Goal: Task Accomplishment & Management: Use online tool/utility

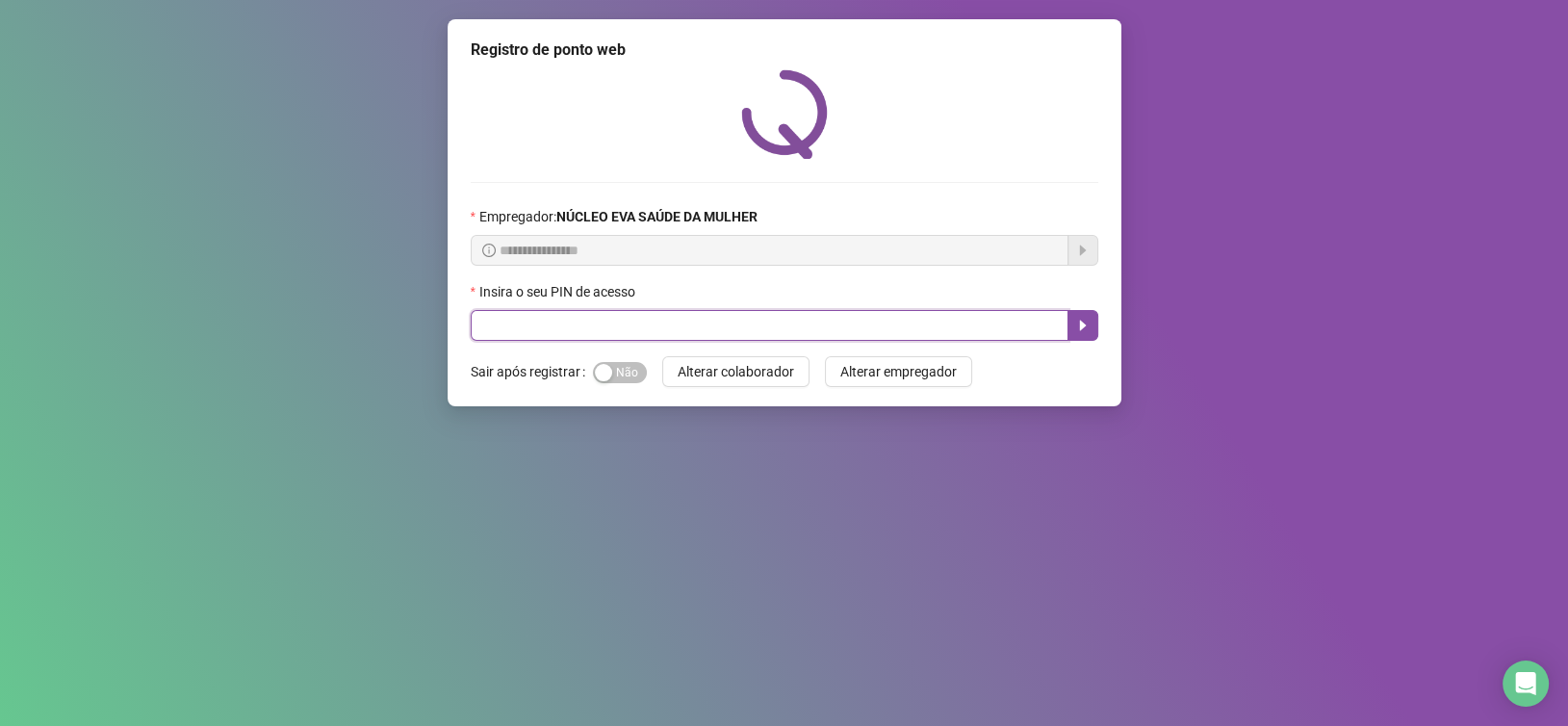
click at [939, 321] on input "text" at bounding box center [770, 325] width 598 height 30
type input "*****"
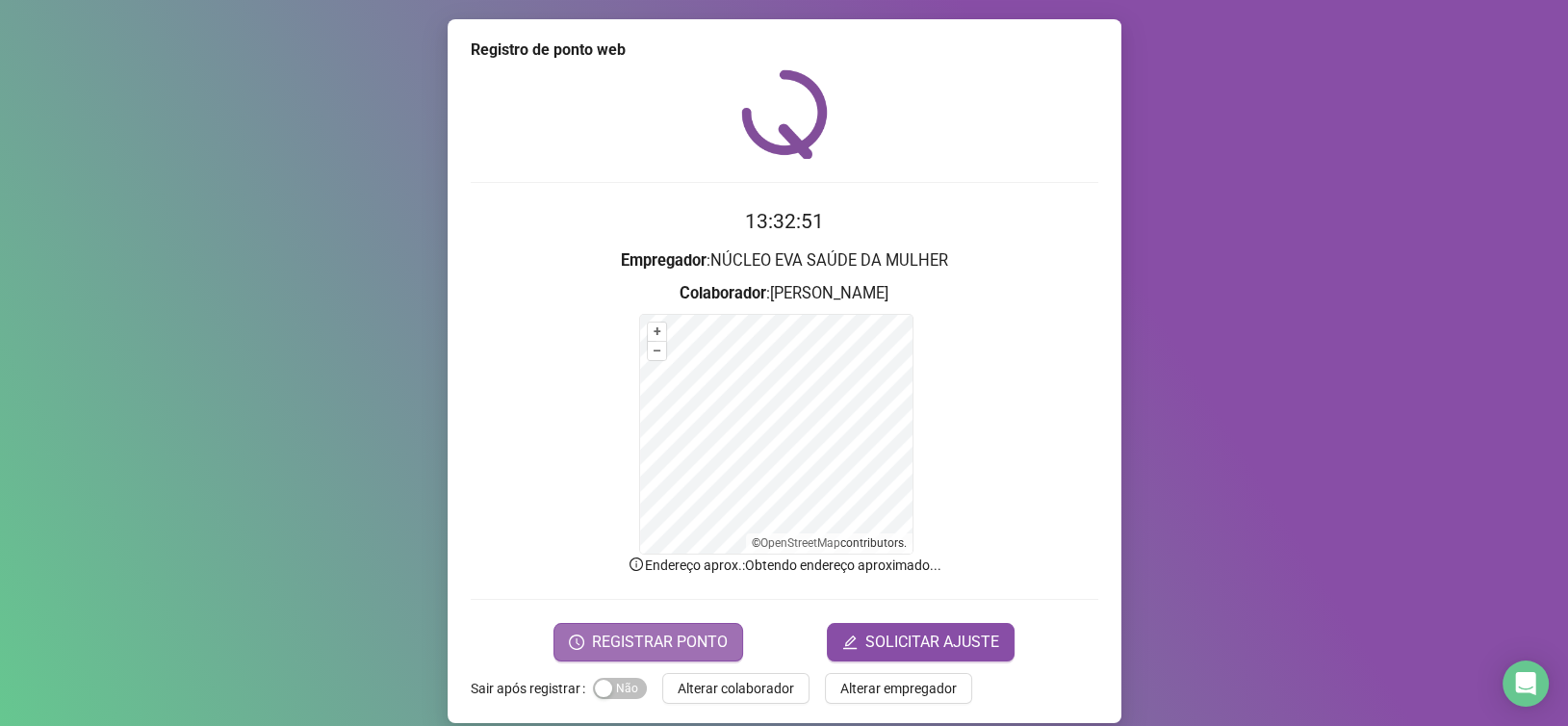
click at [609, 648] on span "REGISTRAR PONTO" at bounding box center [660, 643] width 136 height 24
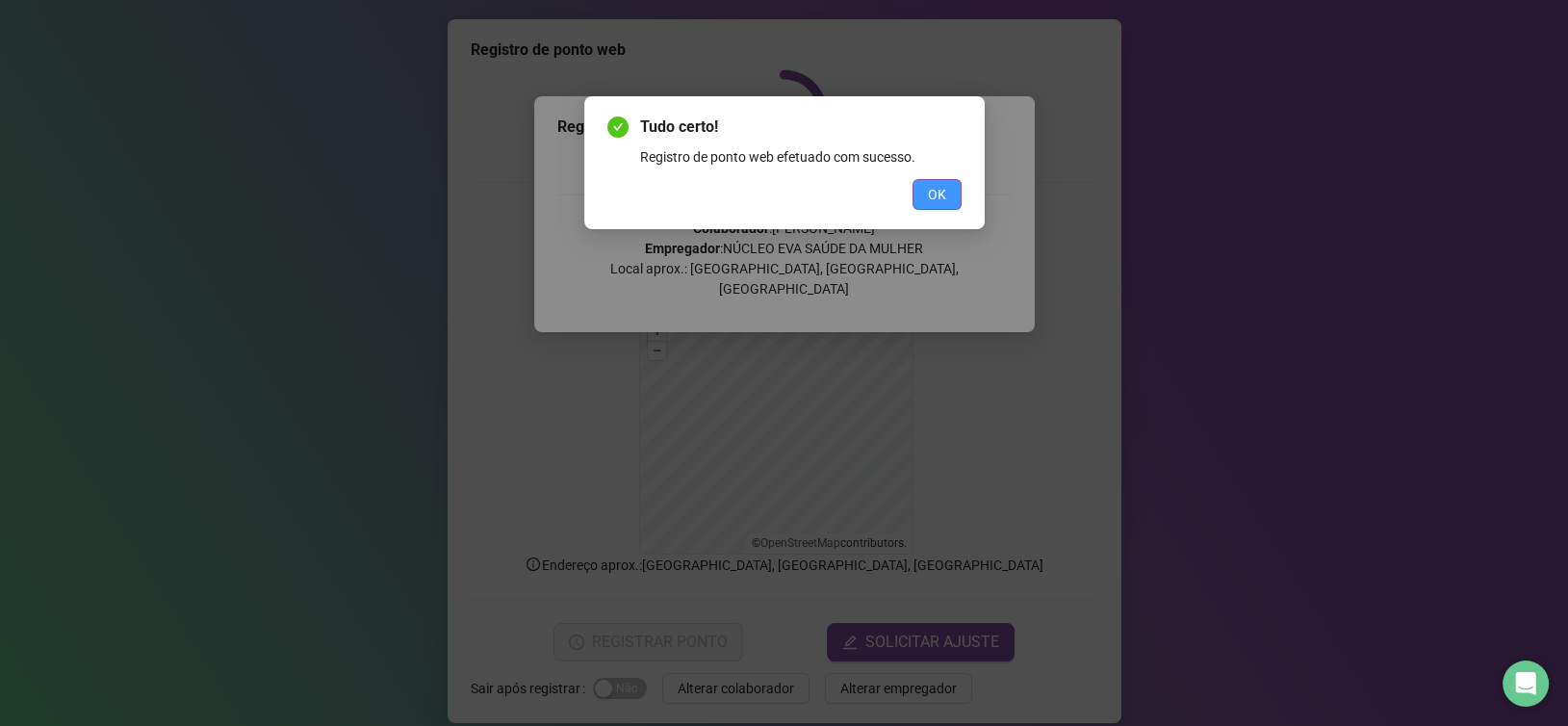
click at [944, 200] on span "OK" at bounding box center [937, 195] width 19 height 22
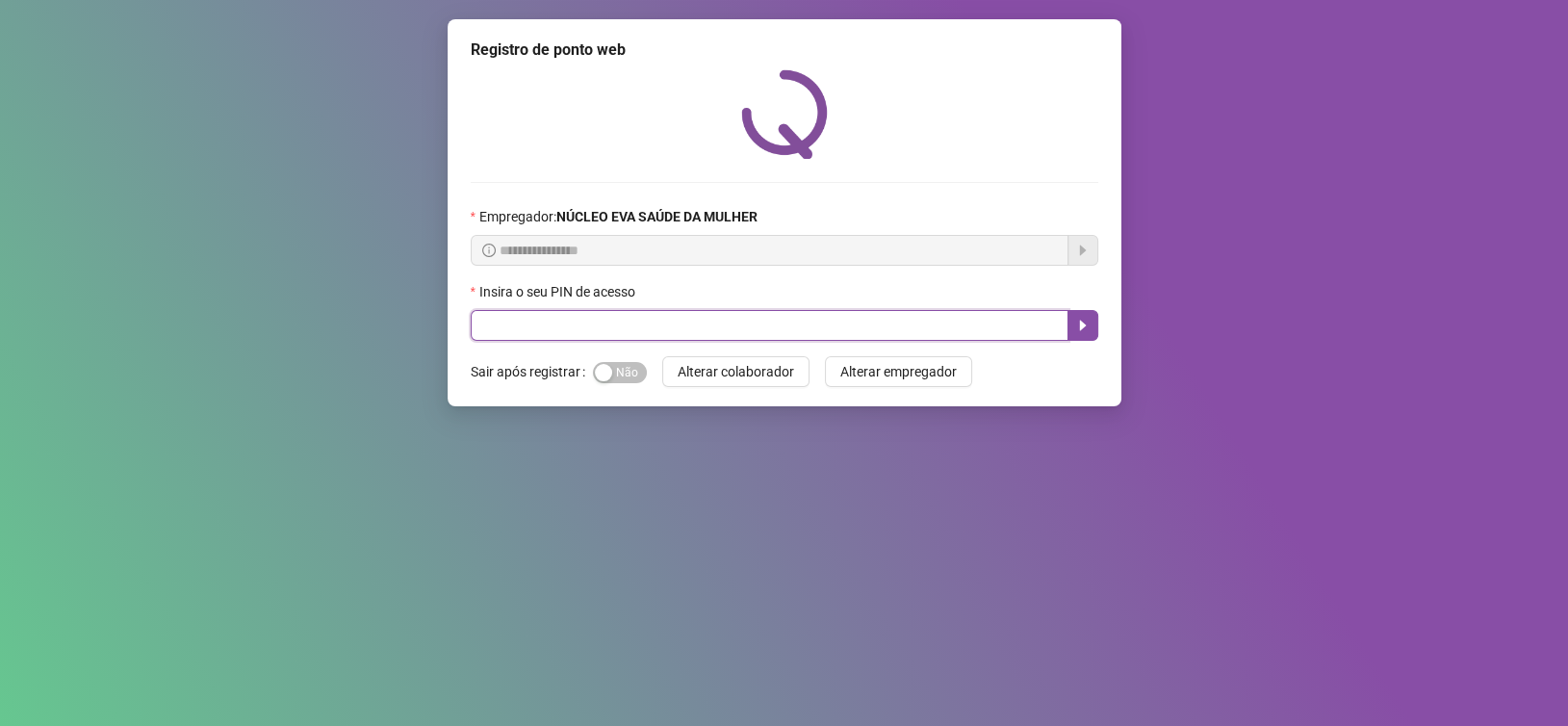
click at [780, 315] on input "text" at bounding box center [770, 325] width 598 height 30
click at [780, 317] on input "text" at bounding box center [770, 325] width 598 height 30
click at [786, 326] on input "text" at bounding box center [770, 325] width 598 height 30
type input "*****"
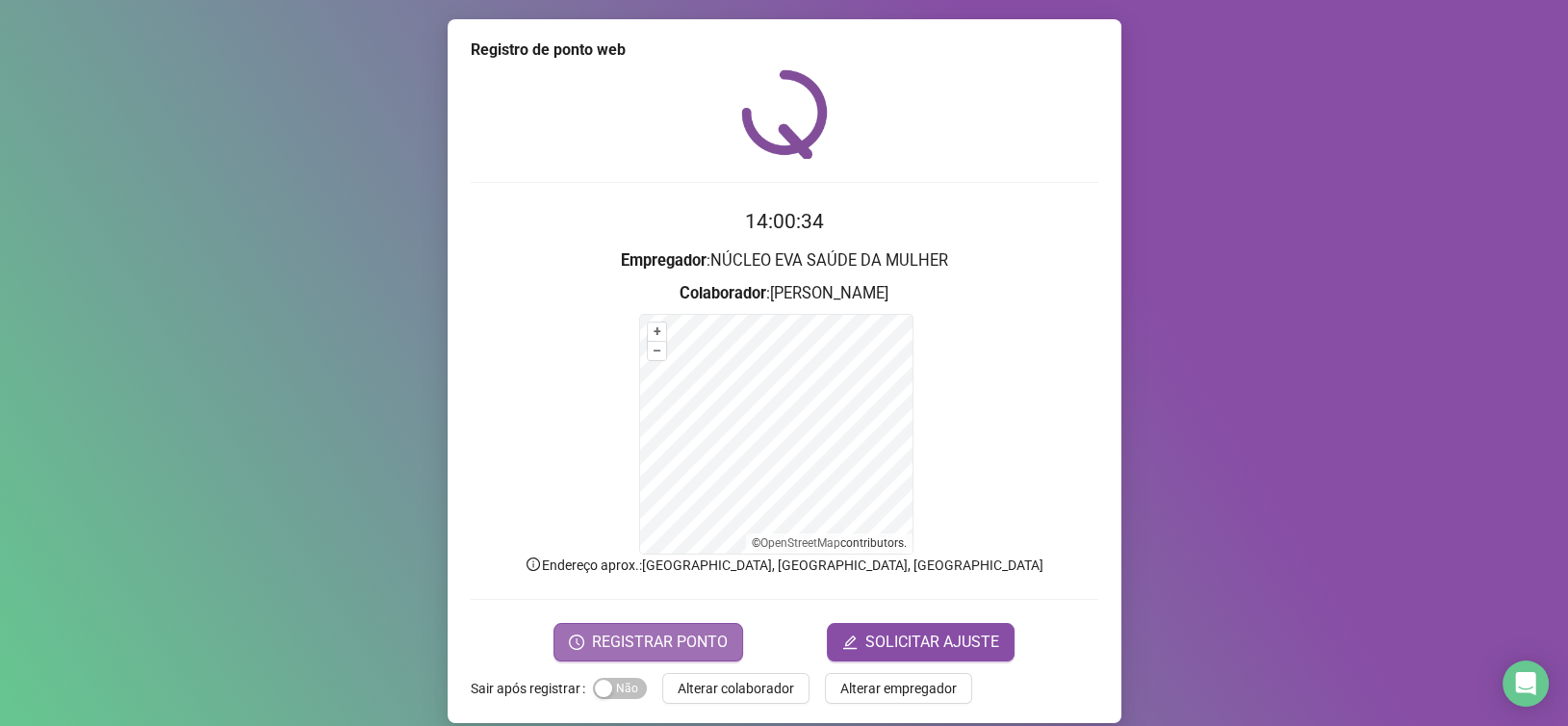
click at [700, 631] on span "REGISTRAR PONTO" at bounding box center [660, 643] width 136 height 24
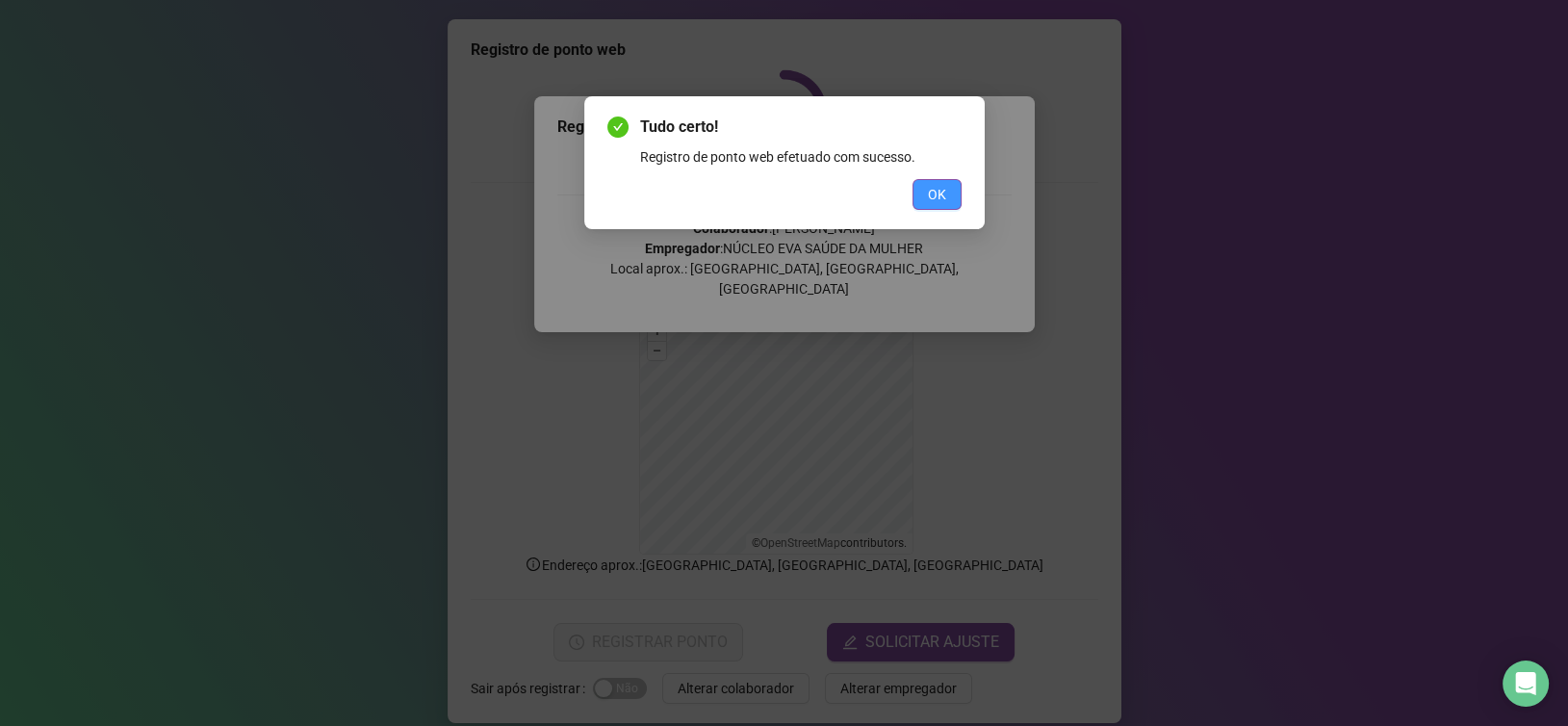
drag, startPoint x: 930, startPoint y: 224, endPoint x: 946, endPoint y: 190, distance: 37.6
click at [930, 220] on div "Tudo certo! Registro de ponto web efetuado com sucesso. OK" at bounding box center [784, 163] width 401 height 133
click at [946, 190] on button "OK" at bounding box center [937, 194] width 49 height 30
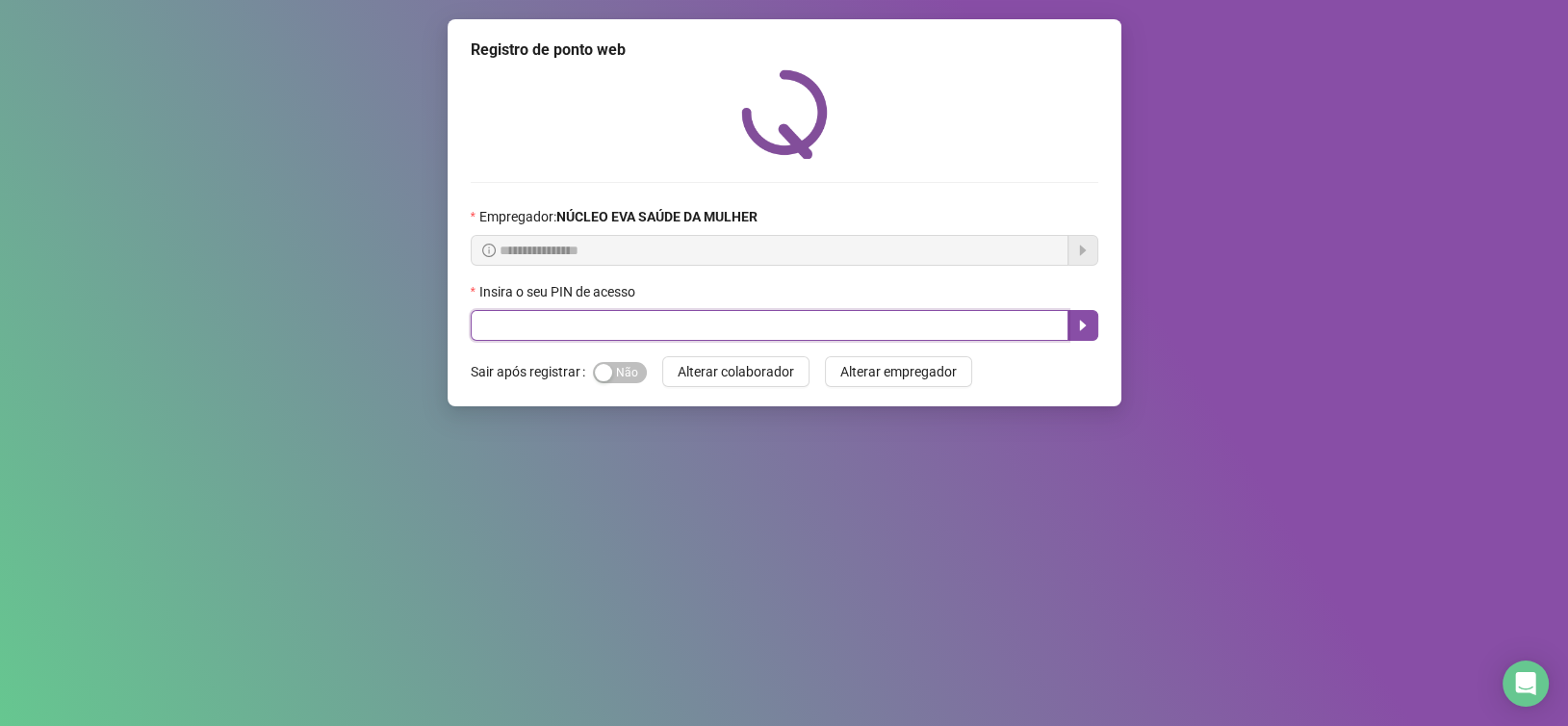
drag, startPoint x: 769, startPoint y: 328, endPoint x: 778, endPoint y: 301, distance: 28.5
click at [769, 328] on input "text" at bounding box center [770, 325] width 598 height 30
type input "*****"
click at [1096, 325] on button "button" at bounding box center [1082, 325] width 30 height 30
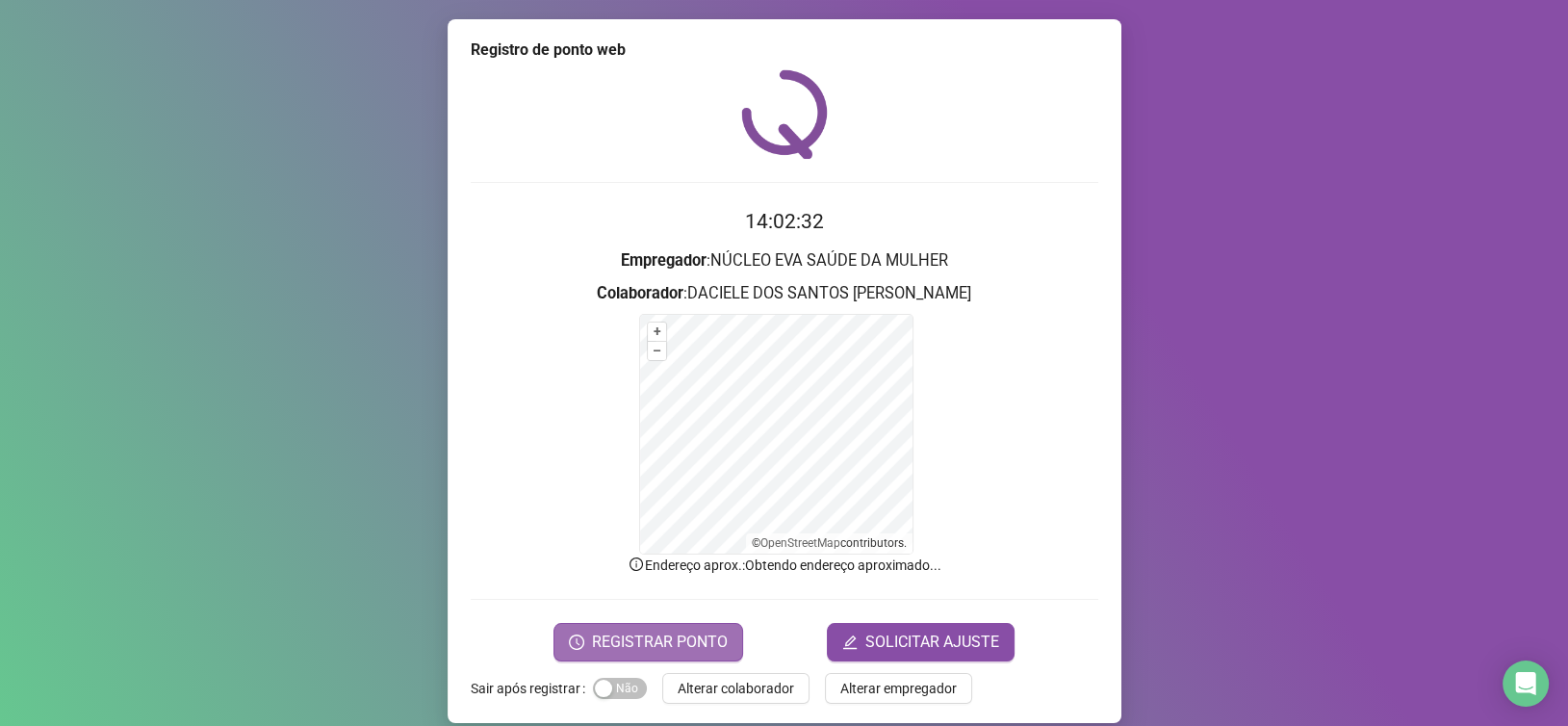
click at [629, 643] on span "REGISTRAR PONTO" at bounding box center [660, 643] width 136 height 24
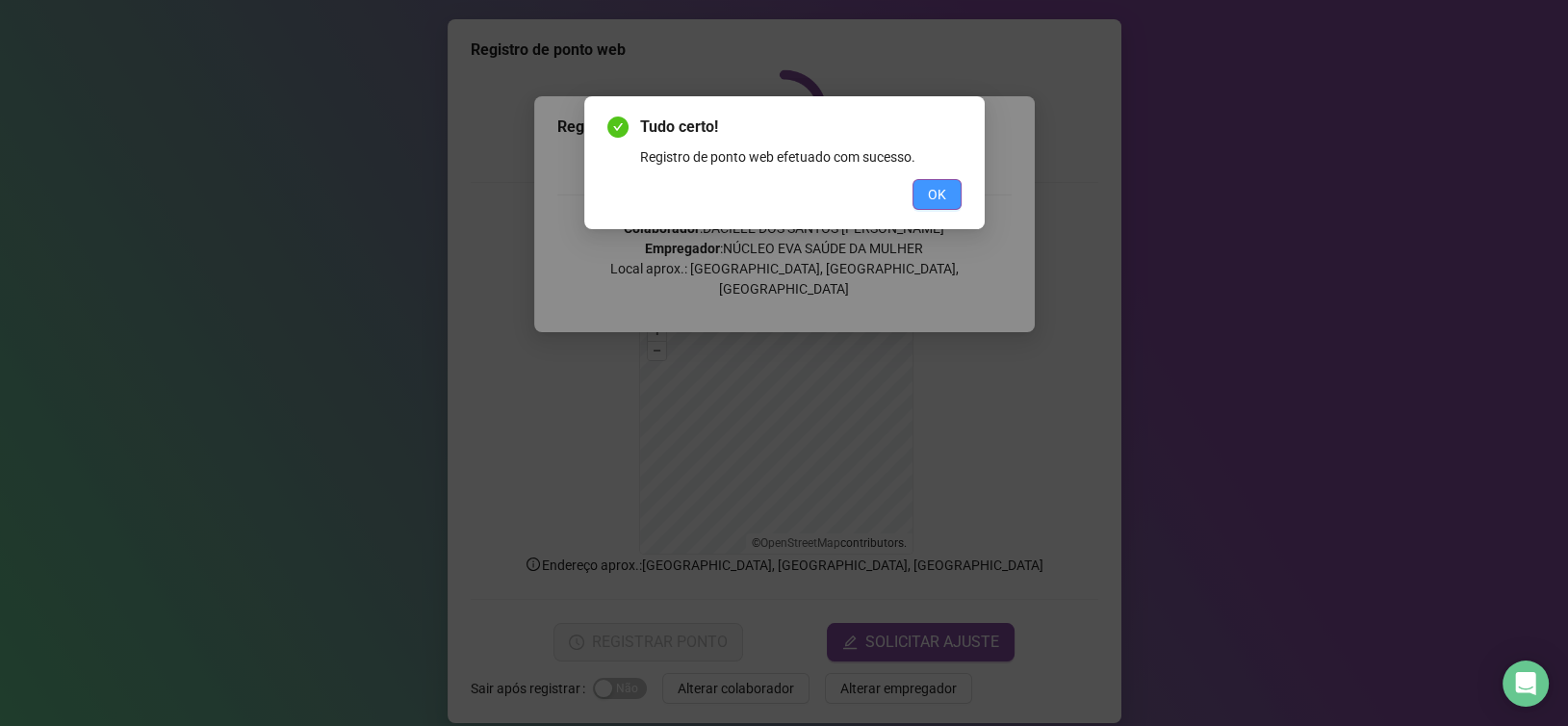
click at [924, 183] on button "OK" at bounding box center [937, 194] width 49 height 30
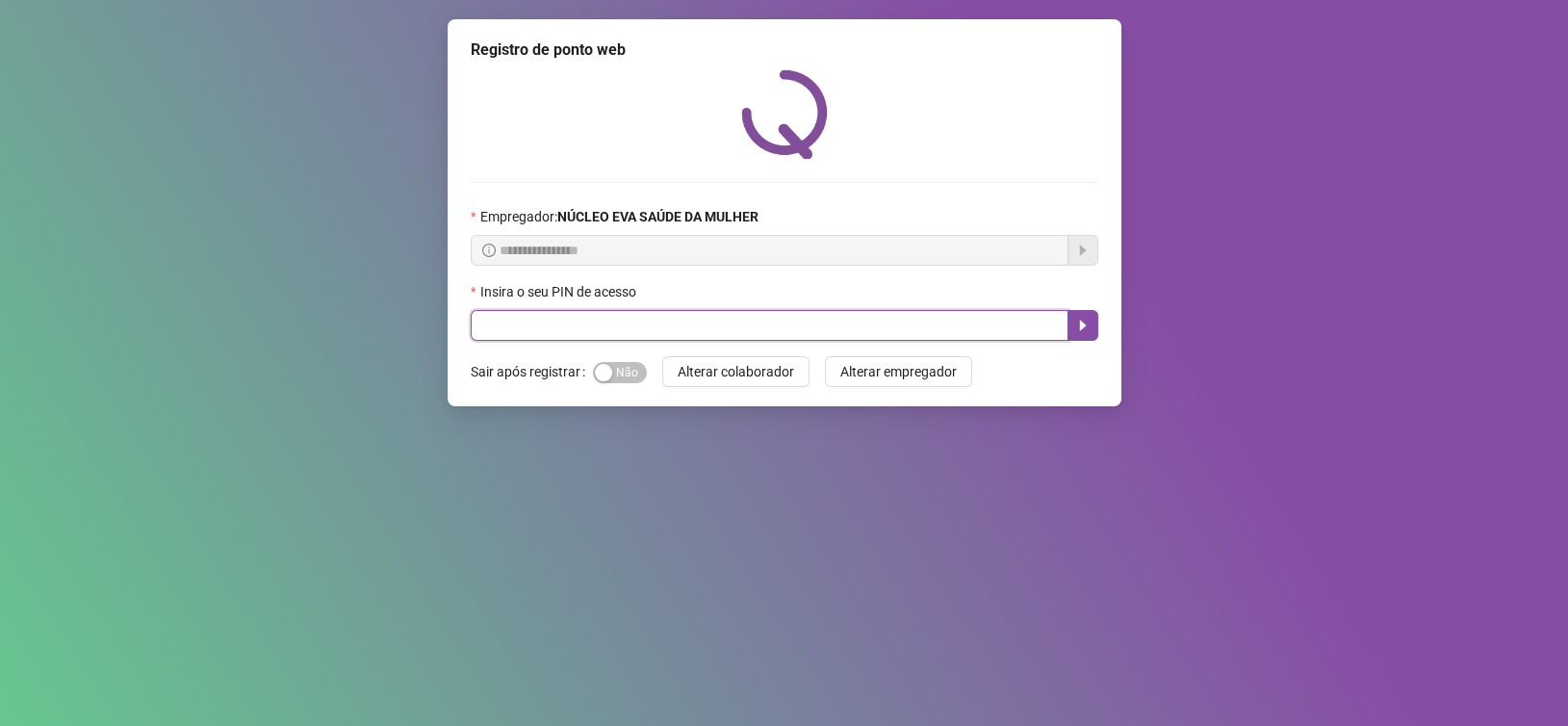
click at [572, 315] on input "text" at bounding box center [770, 325] width 598 height 30
type input "*****"
click at [1092, 324] on button "button" at bounding box center [1082, 325] width 30 height 30
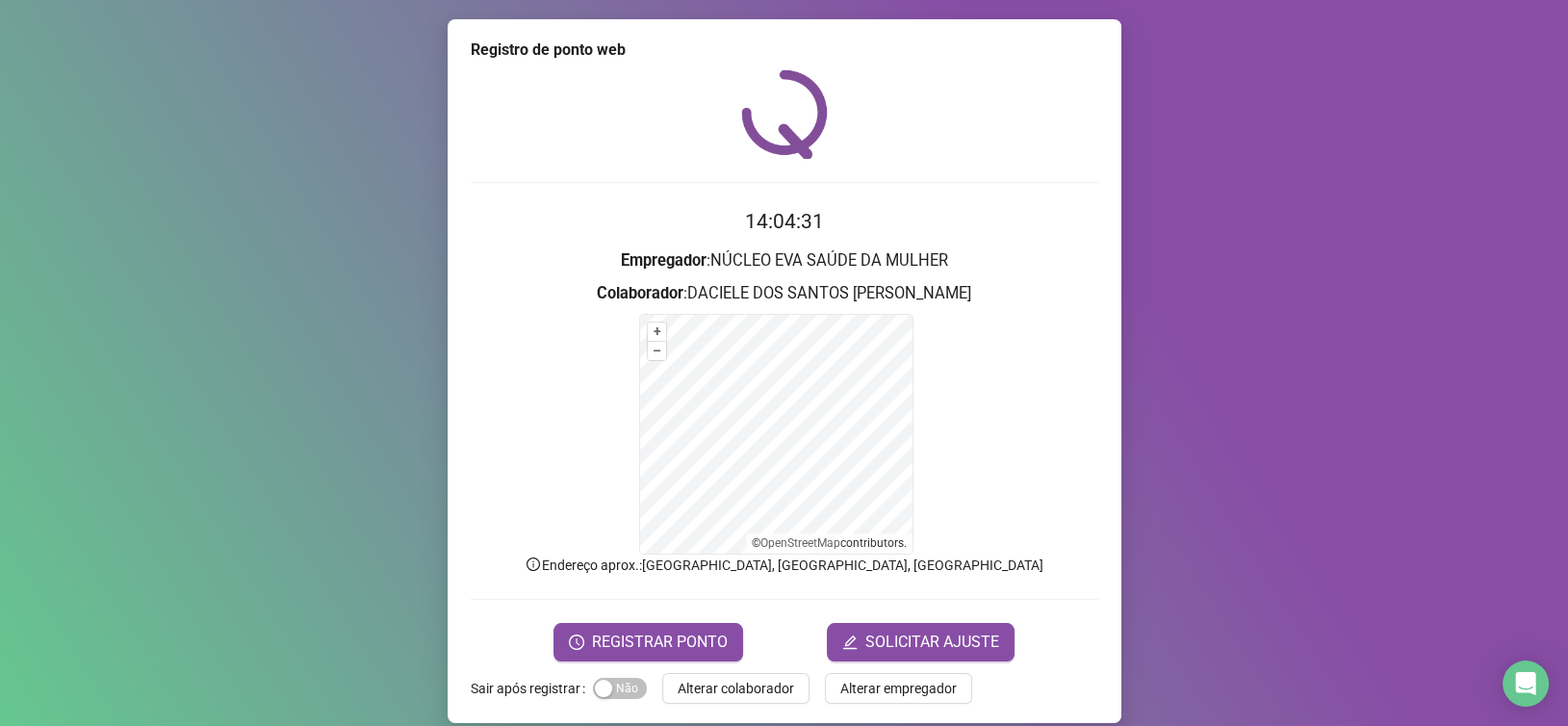
drag, startPoint x: 683, startPoint y: 634, endPoint x: 700, endPoint y: 617, distance: 24.0
click at [700, 617] on form "14:04:31 Empregador : NÚCLEO EVA SAÚDE DA MULHER Colaborador : [PERSON_NAME] + …" at bounding box center [784, 433] width 628 height 455
click at [651, 638] on span "REGISTRAR PONTO" at bounding box center [660, 643] width 136 height 24
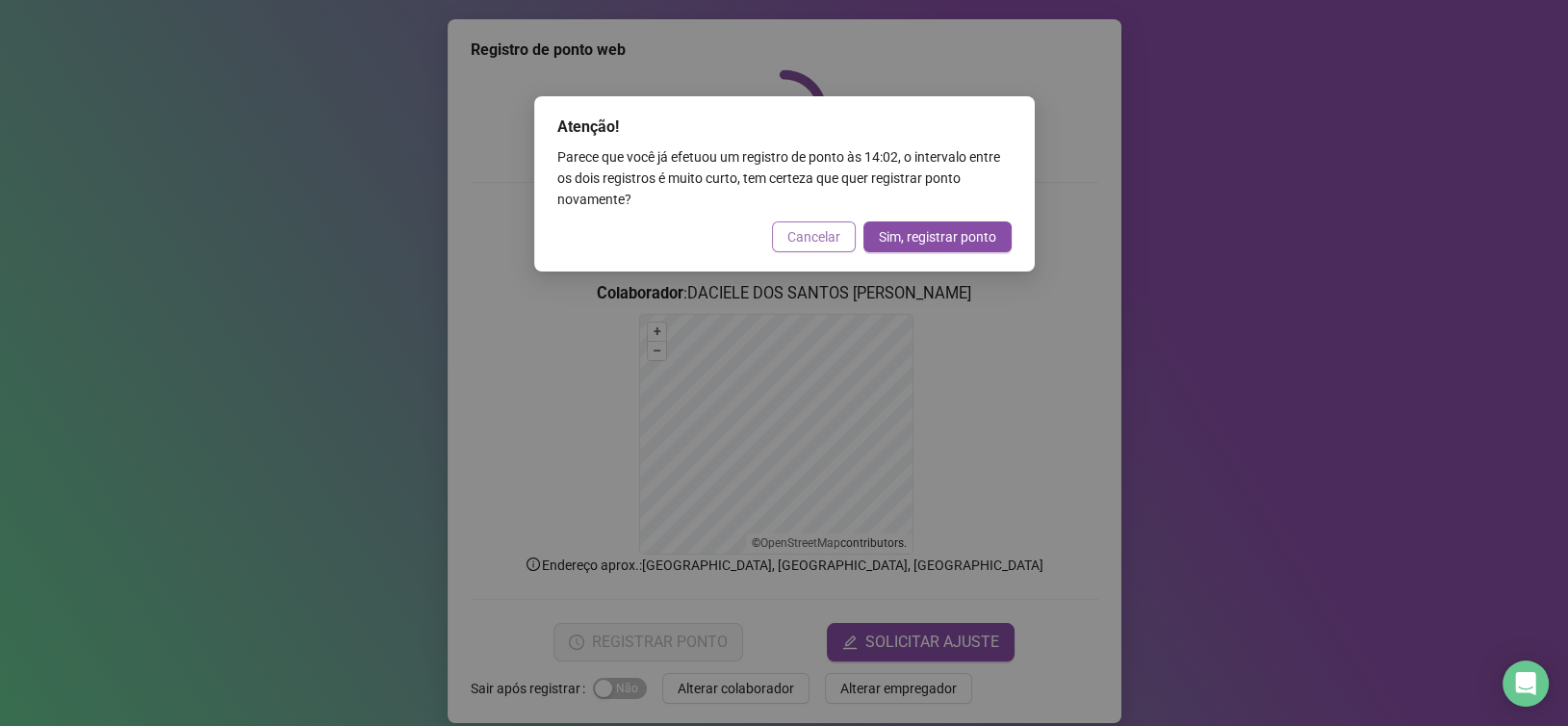
click at [812, 236] on span "Cancelar" at bounding box center [814, 237] width 53 height 22
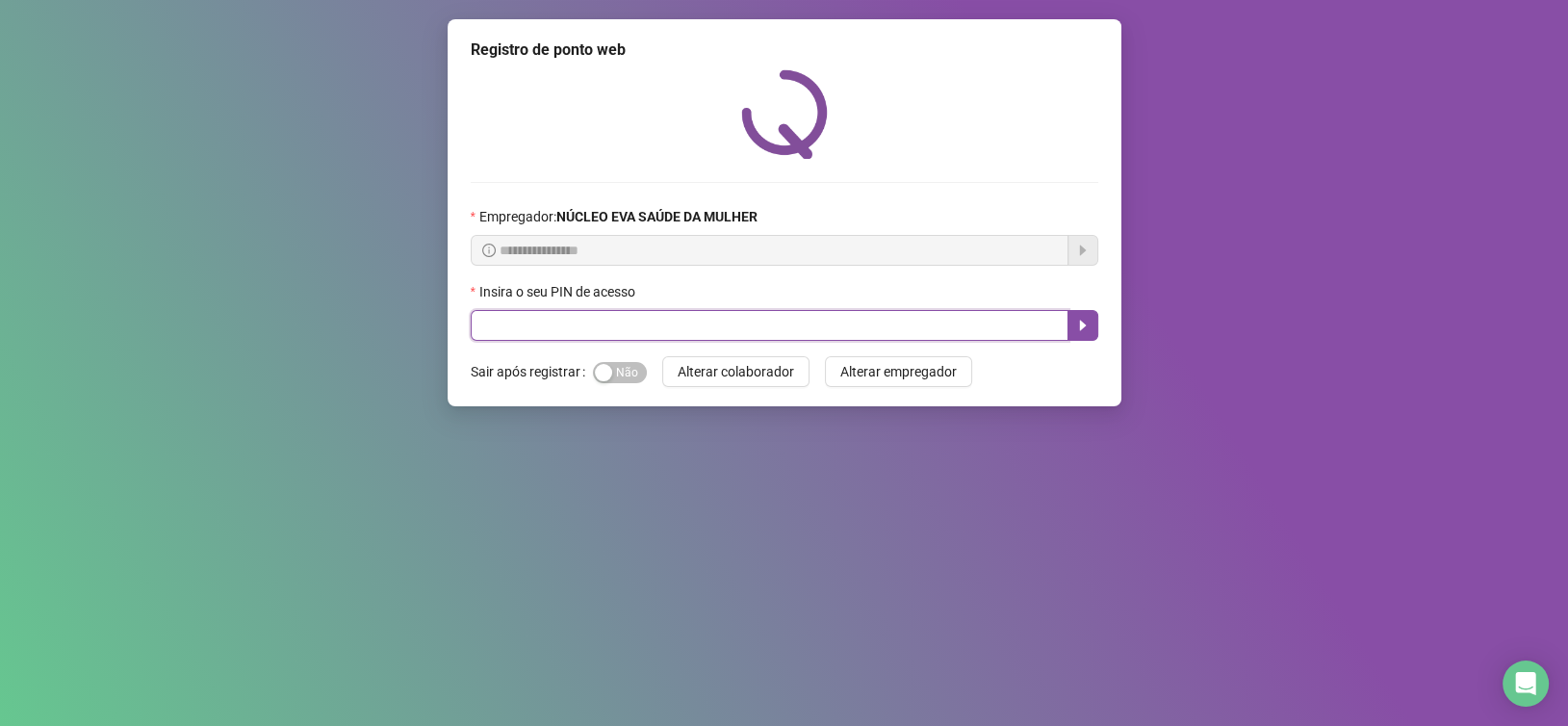
drag, startPoint x: 557, startPoint y: 321, endPoint x: 542, endPoint y: 321, distance: 15.0
click at [558, 321] on input "text" at bounding box center [770, 325] width 598 height 30
type input "*****"
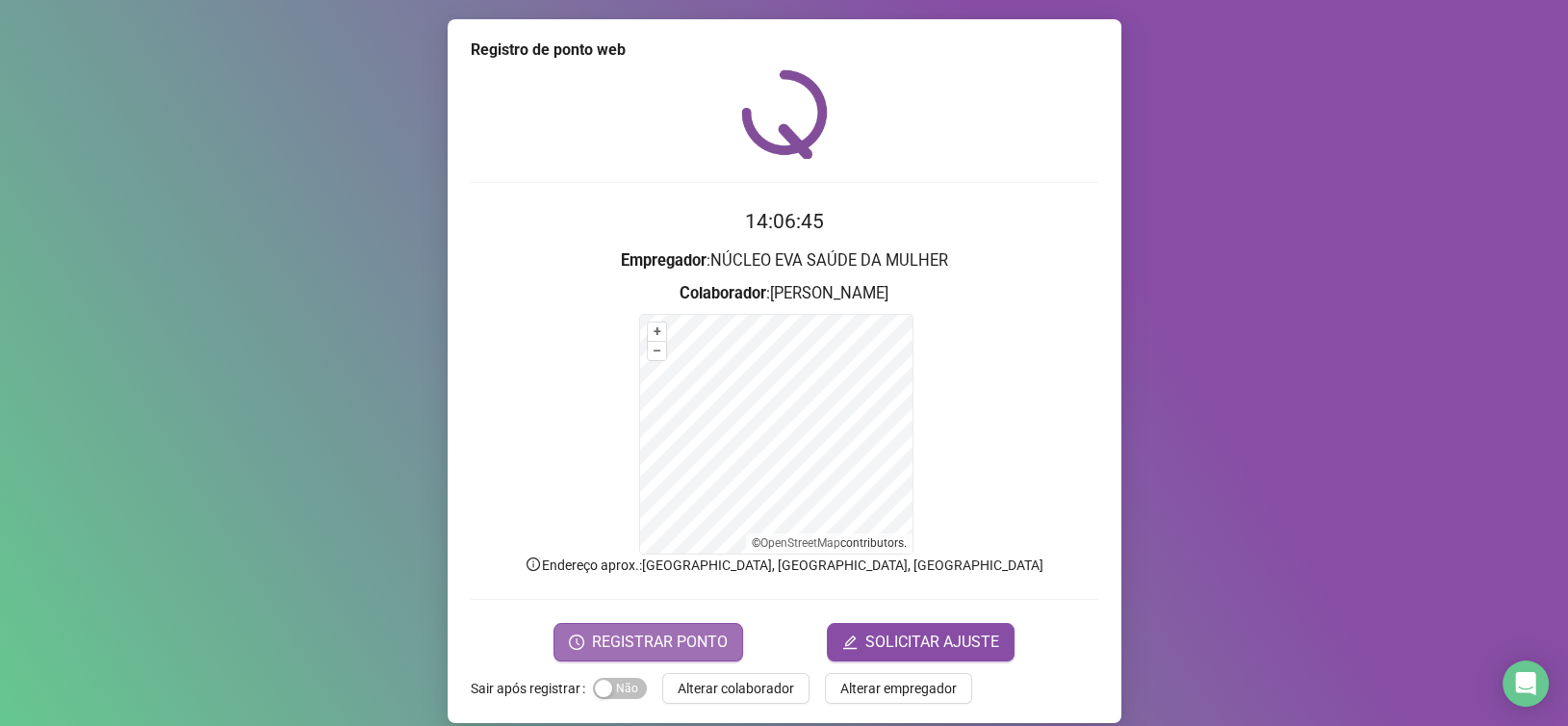
click at [647, 645] on span "REGISTRAR PONTO" at bounding box center [660, 643] width 136 height 24
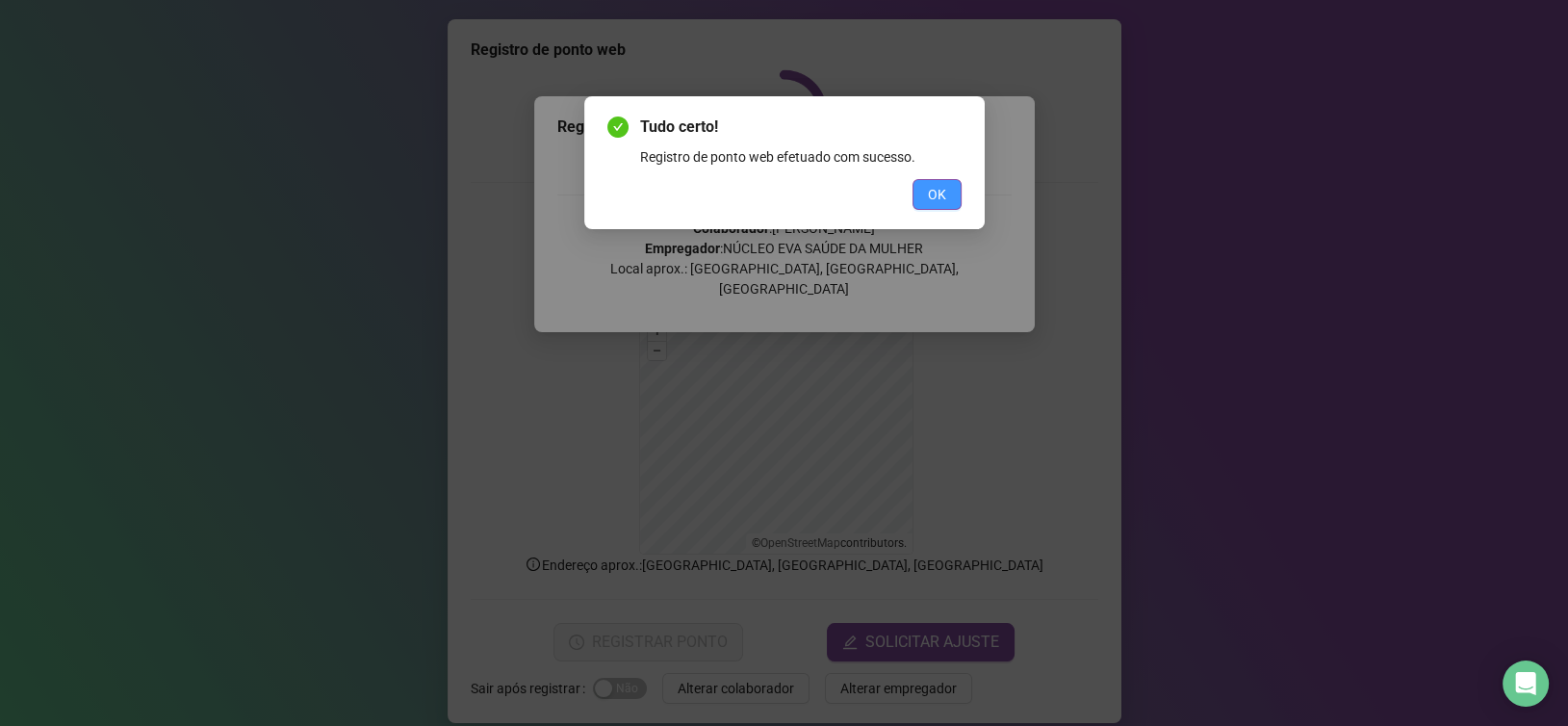
click at [940, 204] on span "OK" at bounding box center [937, 195] width 19 height 22
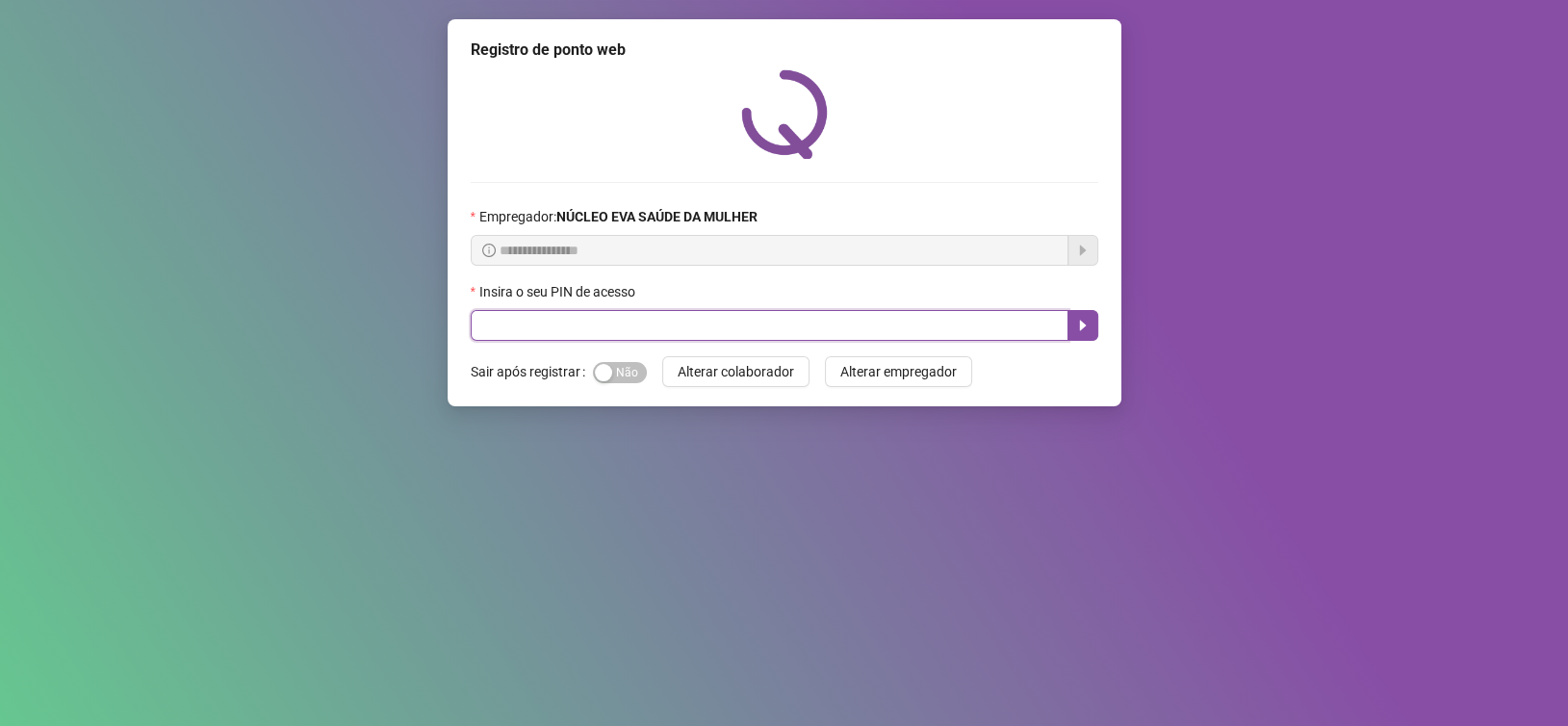
click at [499, 332] on input "text" at bounding box center [770, 325] width 598 height 30
type input "*****"
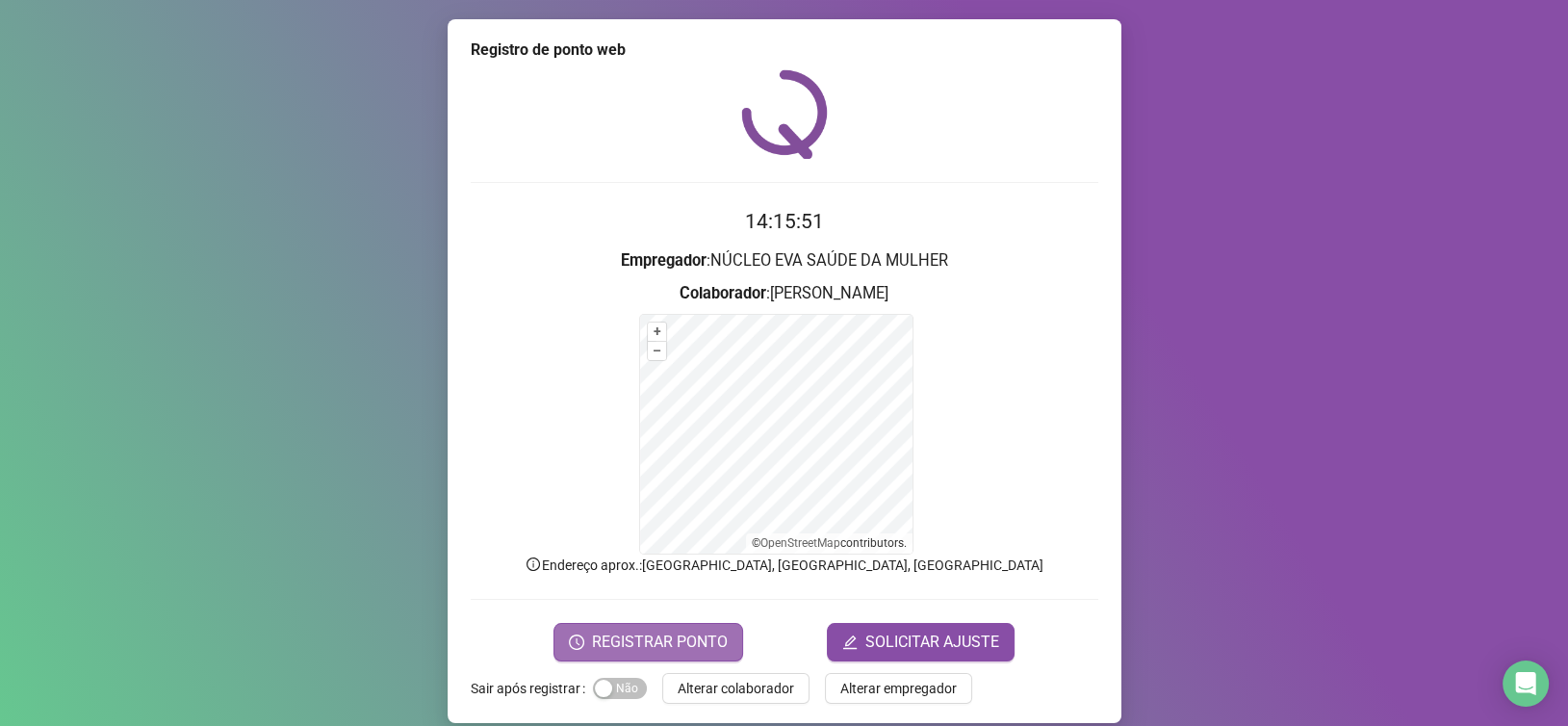
click at [614, 644] on span "REGISTRAR PONTO" at bounding box center [660, 643] width 136 height 24
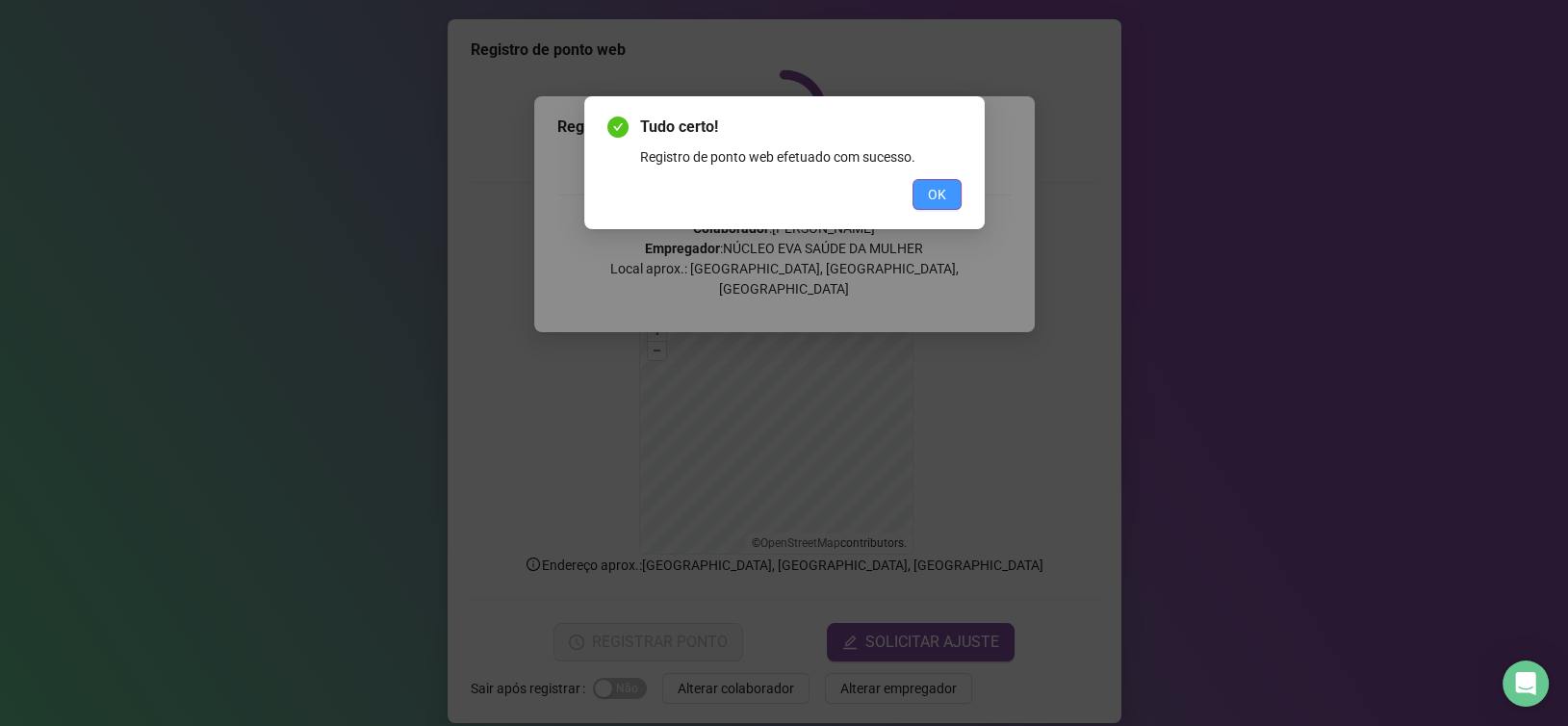
click at [928, 200] on span "OK" at bounding box center [937, 195] width 19 height 22
